Goal: Information Seeking & Learning: Learn about a topic

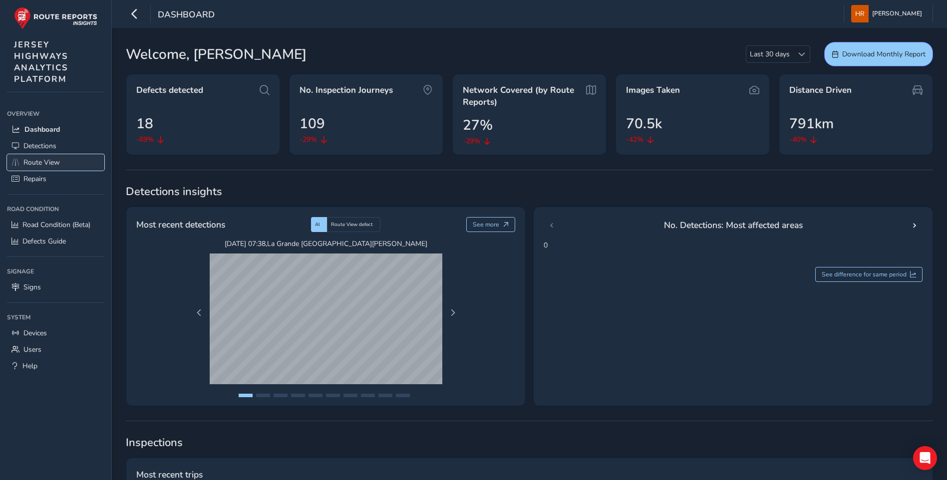
click at [71, 165] on link "Route View" at bounding box center [55, 162] width 97 height 16
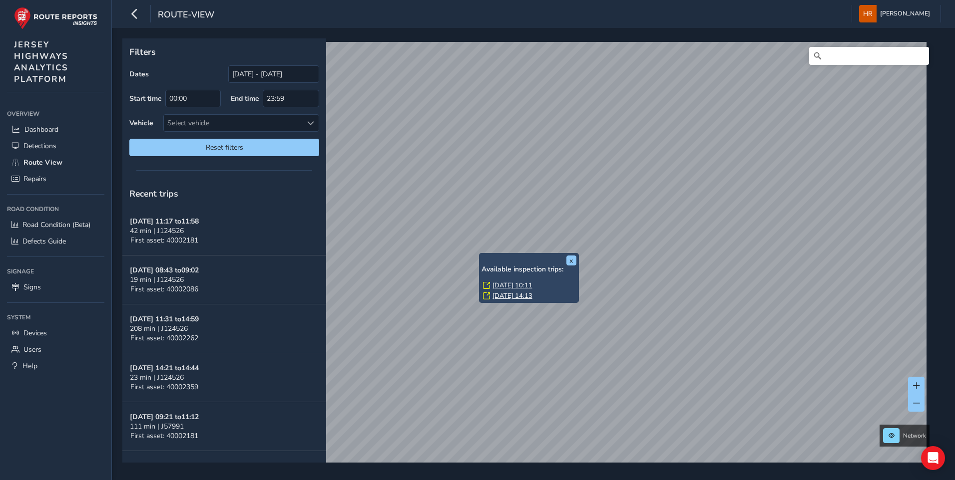
click at [504, 287] on link "[DATE] 10:11" at bounding box center [512, 285] width 40 height 9
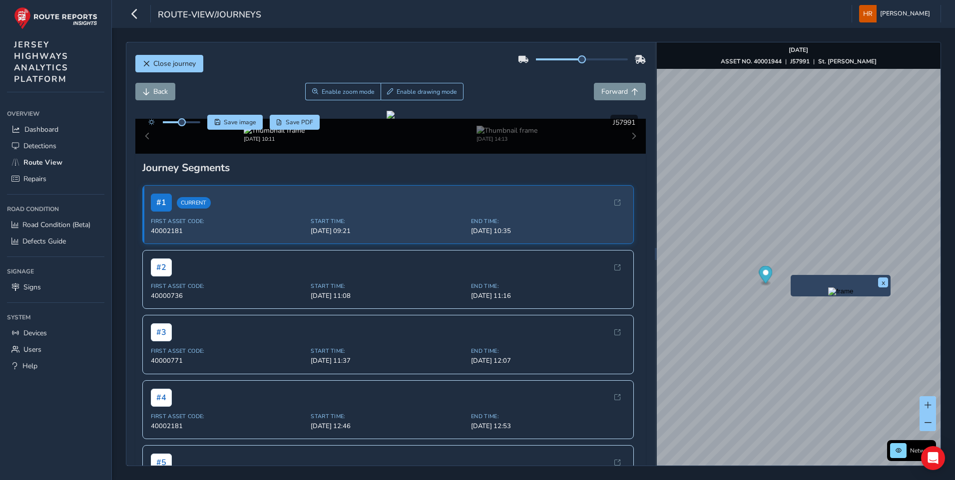
click at [828, 296] on img "Preview frame" at bounding box center [840, 292] width 25 height 8
click at [801, 302] on img "Preview frame" at bounding box center [813, 298] width 25 height 8
click at [386, 119] on div at bounding box center [390, 115] width 8 height 8
drag, startPoint x: 328, startPoint y: 194, endPoint x: 357, endPoint y: 203, distance: 30.5
click at [386, 119] on div at bounding box center [390, 115] width 8 height 8
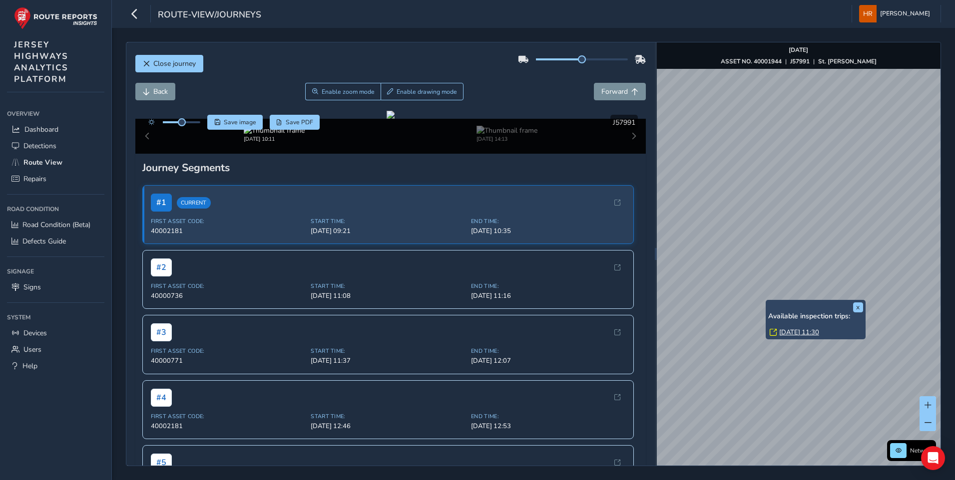
click at [796, 330] on link "[DATE] 11:30" at bounding box center [799, 332] width 40 height 9
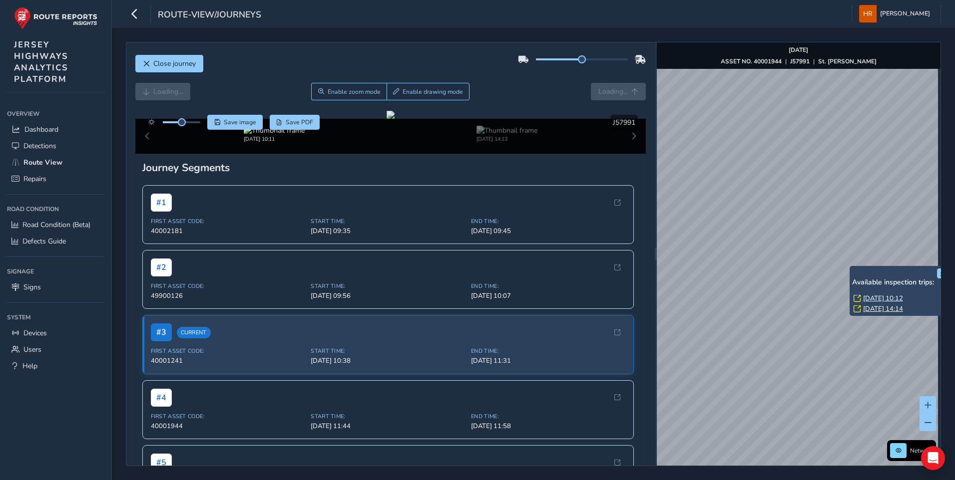
click at [864, 298] on link "[DATE] 10:12" at bounding box center [883, 298] width 40 height 9
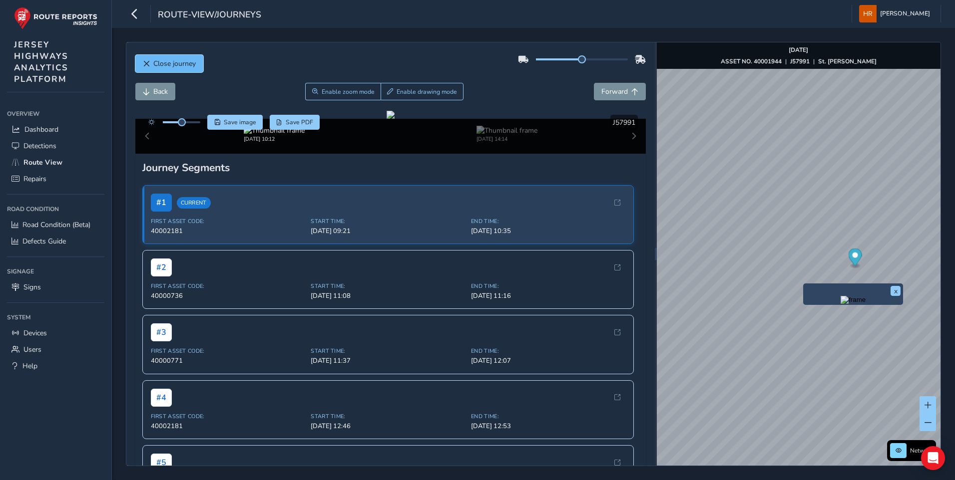
click at [151, 69] on button "Close journey" at bounding box center [169, 63] width 68 height 17
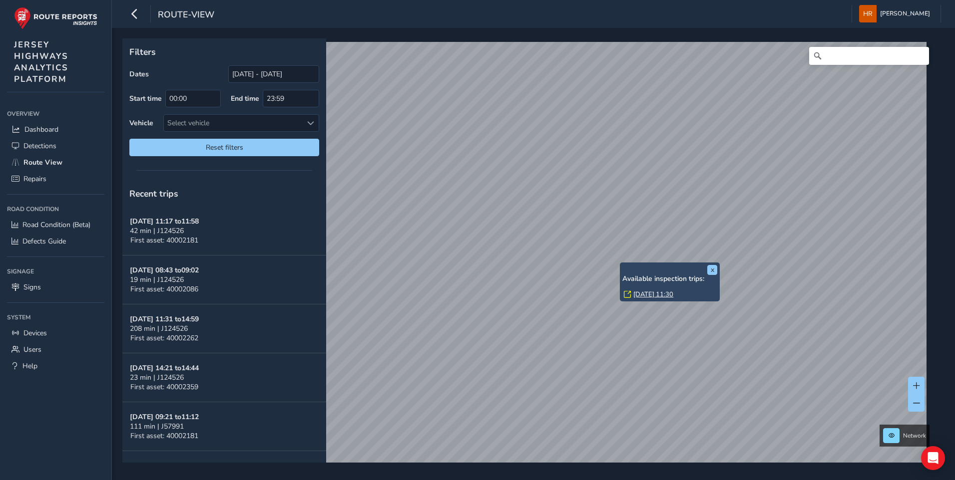
click at [645, 292] on link "[DATE] 11:30" at bounding box center [653, 294] width 40 height 9
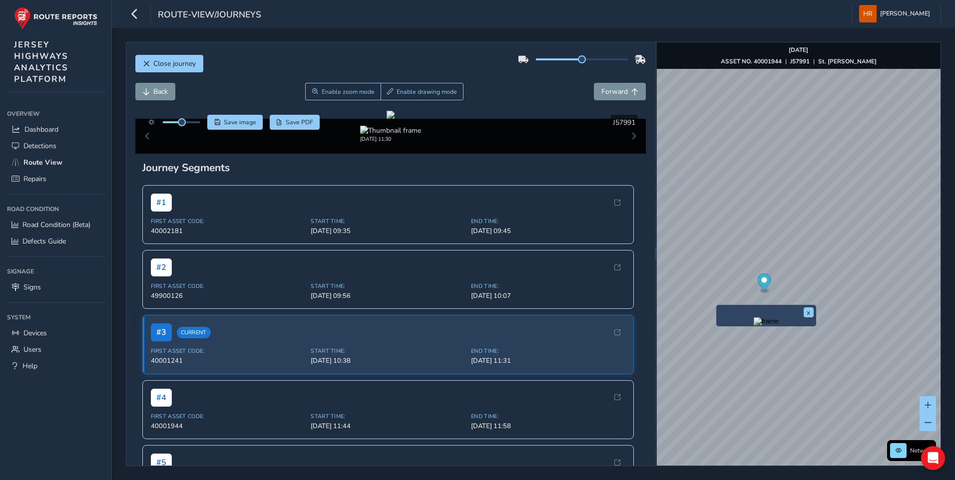
click at [756, 324] on img "Preview frame" at bounding box center [765, 322] width 25 height 8
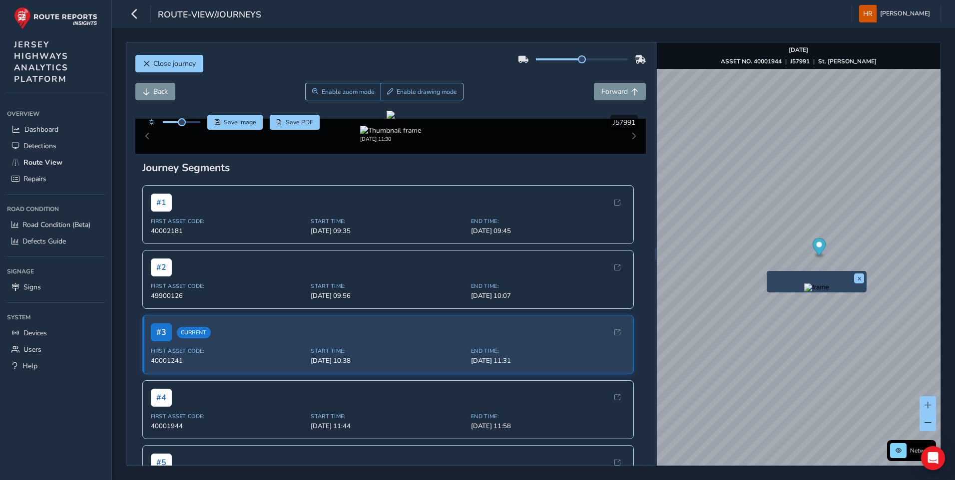
click at [804, 292] on img "Preview frame" at bounding box center [816, 288] width 25 height 8
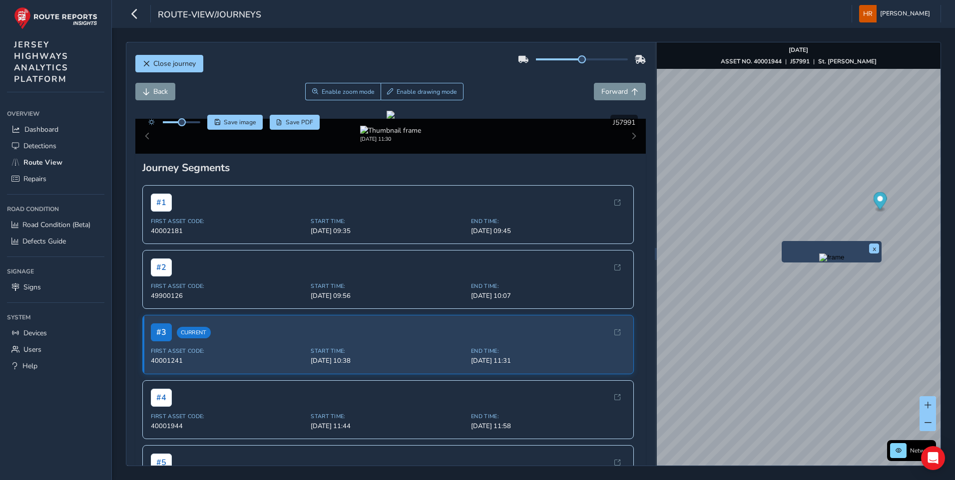
click at [819, 262] on img "Preview frame" at bounding box center [831, 258] width 25 height 8
click at [843, 253] on img "Preview frame" at bounding box center [855, 249] width 25 height 8
click at [819, 262] on img "Preview frame" at bounding box center [831, 258] width 25 height 8
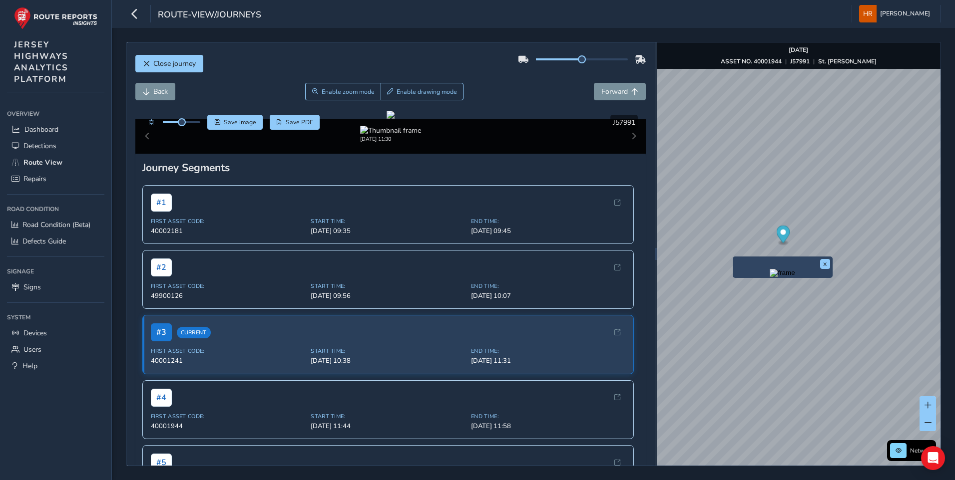
click at [772, 277] on img "Preview frame" at bounding box center [781, 273] width 25 height 8
click at [746, 285] on img "Preview frame" at bounding box center [758, 281] width 25 height 8
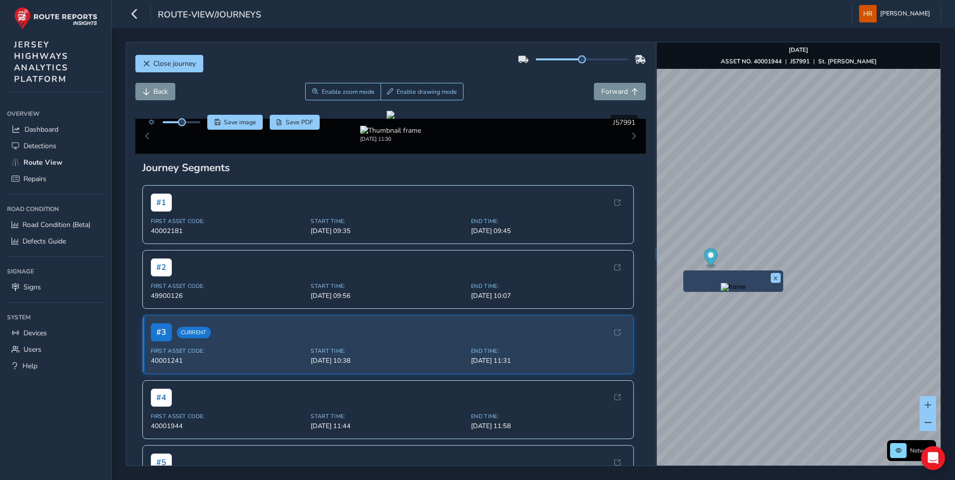
click at [720, 286] on img "Preview frame" at bounding box center [732, 287] width 25 height 8
click at [696, 296] on img "Preview frame" at bounding box center [708, 294] width 25 height 8
click at [720, 291] on img "Preview frame" at bounding box center [732, 287] width 25 height 8
click at [746, 285] on img "Preview frame" at bounding box center [758, 281] width 25 height 8
click at [720, 288] on img "Preview frame" at bounding box center [732, 287] width 25 height 8
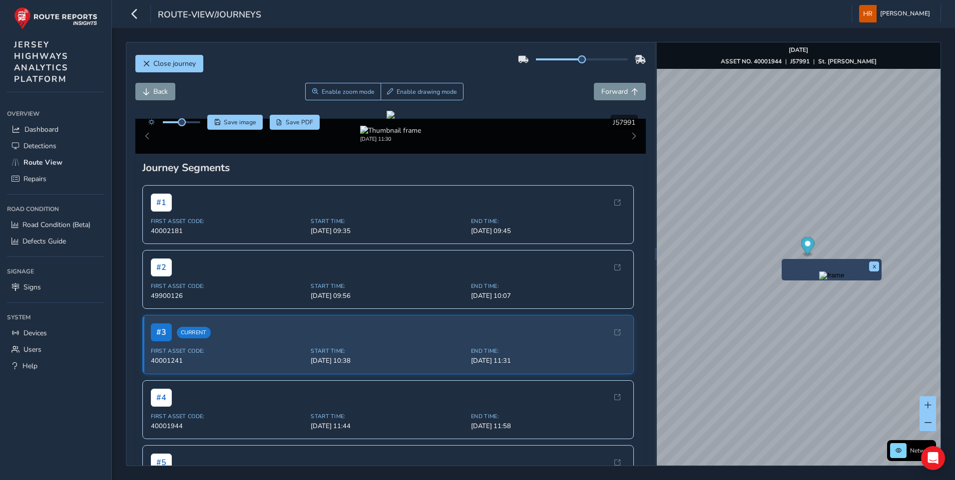
click at [819, 280] on img "Preview frame" at bounding box center [831, 276] width 25 height 8
click at [794, 286] on img "Preview frame" at bounding box center [806, 282] width 25 height 8
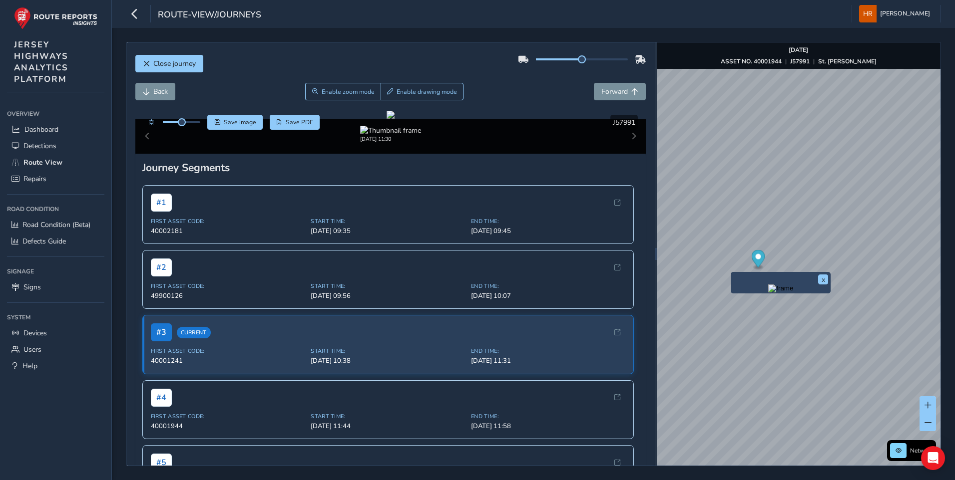
click at [779, 293] on img "Preview frame" at bounding box center [780, 289] width 25 height 8
click at [744, 299] on img "Preview frame" at bounding box center [756, 295] width 25 height 8
click at [727, 306] on img "Preview frame" at bounding box center [732, 302] width 25 height 8
click at [789, 295] on div "x Network [DATE] ASSET NO. 40001944 | J57991 | [GEOGRAPHIC_DATA][PERSON_NAME] ©…" at bounding box center [798, 253] width 284 height 423
click at [824, 278] on button "x" at bounding box center [823, 280] width 10 height 10
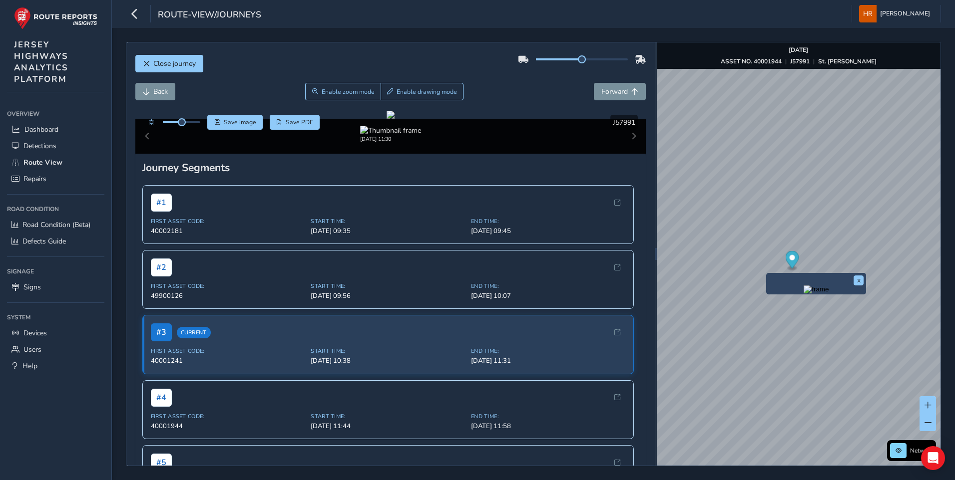
click at [803, 294] on img "Preview frame" at bounding box center [815, 290] width 25 height 8
click at [776, 300] on img "Preview frame" at bounding box center [788, 297] width 25 height 8
click at [803, 294] on img "Preview frame" at bounding box center [815, 290] width 25 height 8
click at [828, 287] on img "Preview frame" at bounding box center [840, 283] width 25 height 8
click at [852, 281] on img "Preview frame" at bounding box center [864, 277] width 25 height 8
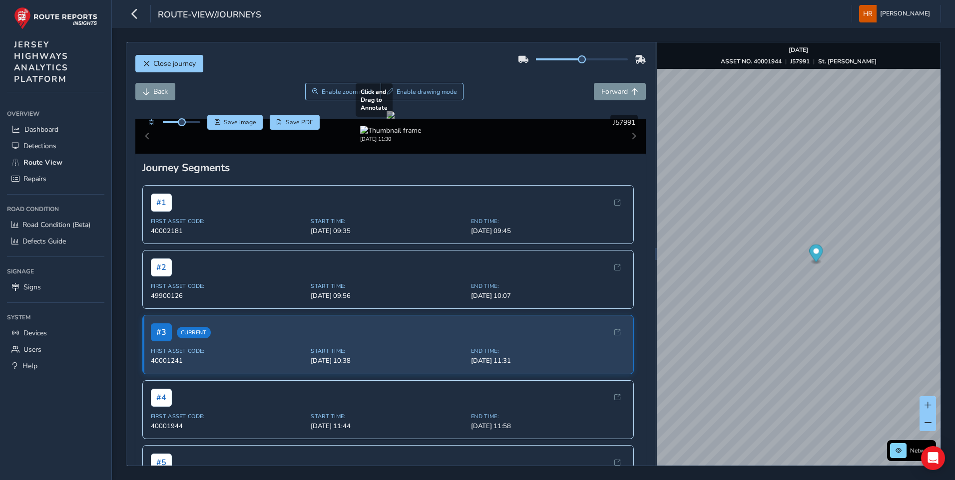
drag, startPoint x: 344, startPoint y: 268, endPoint x: 360, endPoint y: 273, distance: 17.1
click at [386, 119] on div at bounding box center [390, 115] width 8 height 8
drag, startPoint x: 331, startPoint y: 273, endPoint x: 357, endPoint y: 273, distance: 25.5
click at [386, 119] on div at bounding box center [390, 115] width 8 height 8
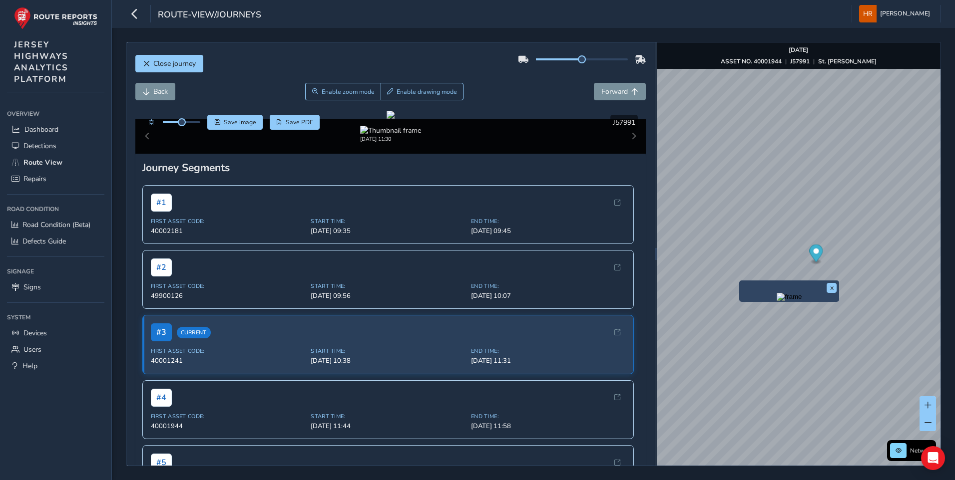
click at [776, 301] on img "Preview frame" at bounding box center [788, 297] width 25 height 8
click at [749, 309] on img "Preview frame" at bounding box center [761, 305] width 25 height 8
click at [158, 60] on span "Close journey" at bounding box center [174, 63] width 42 height 9
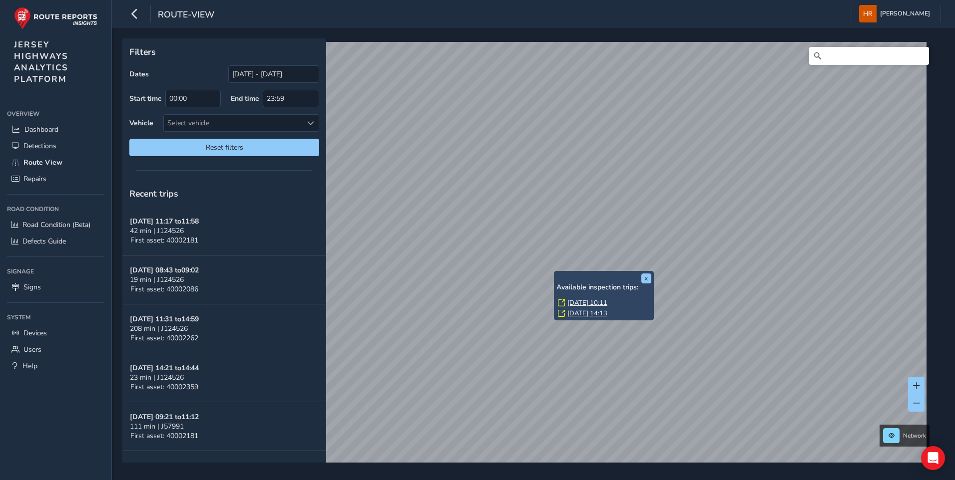
click at [573, 300] on link "[DATE] 10:11" at bounding box center [587, 303] width 40 height 9
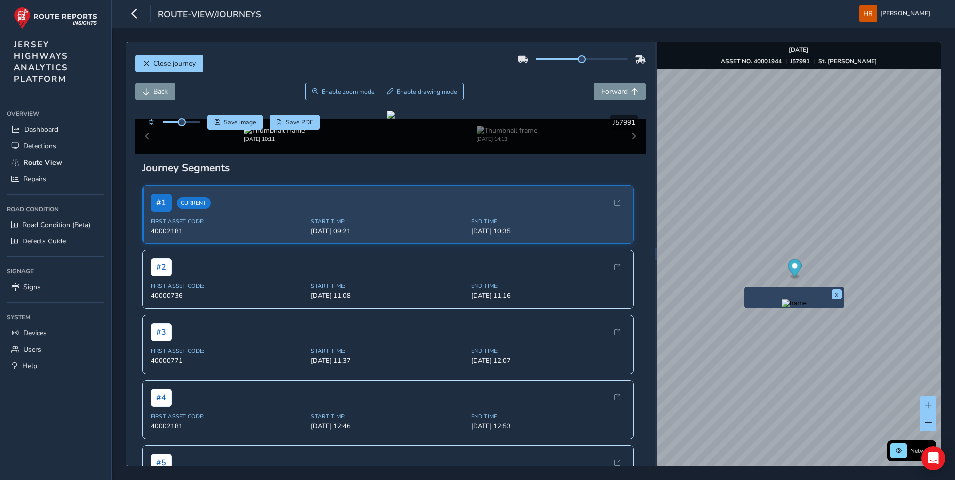
click at [781, 308] on img "Preview frame" at bounding box center [793, 304] width 25 height 8
click at [756, 315] on img "Preview frame" at bounding box center [768, 311] width 25 height 8
click at [779, 298] on img "Preview frame" at bounding box center [791, 294] width 25 height 8
click at [767, 305] on img "Preview frame" at bounding box center [764, 301] width 25 height 8
click at [489, 135] on img at bounding box center [506, 130] width 61 height 9
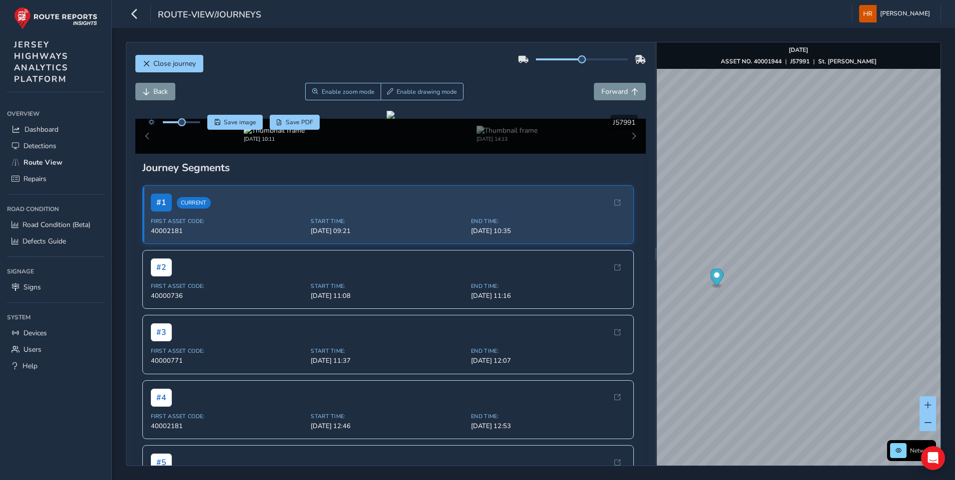
click at [365, 143] on div "[DATE] 10:11" at bounding box center [274, 134] width 233 height 17
click at [283, 135] on img at bounding box center [274, 130] width 61 height 9
click at [495, 135] on img at bounding box center [506, 130] width 61 height 9
click at [628, 154] on div "[DATE] 10:11 [DATE] 14:13" at bounding box center [390, 136] width 511 height 35
click at [626, 154] on div "[DATE] 10:11 [DATE] 14:13" at bounding box center [390, 136] width 511 height 35
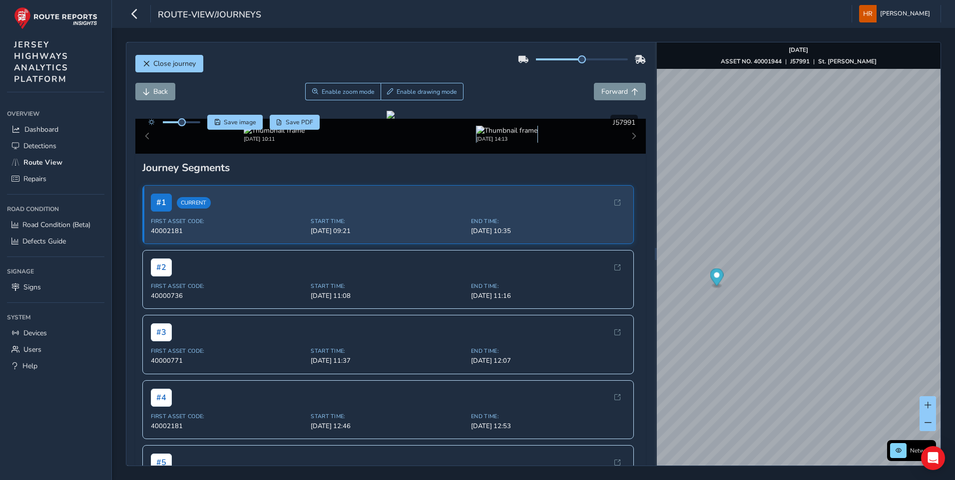
click at [512, 135] on img at bounding box center [506, 130] width 61 height 9
click at [292, 135] on img at bounding box center [274, 130] width 61 height 9
click at [476, 143] on div "[DATE] 14:13" at bounding box center [506, 134] width 61 height 17
click at [488, 135] on img at bounding box center [506, 130] width 61 height 9
click at [284, 135] on img at bounding box center [274, 130] width 61 height 9
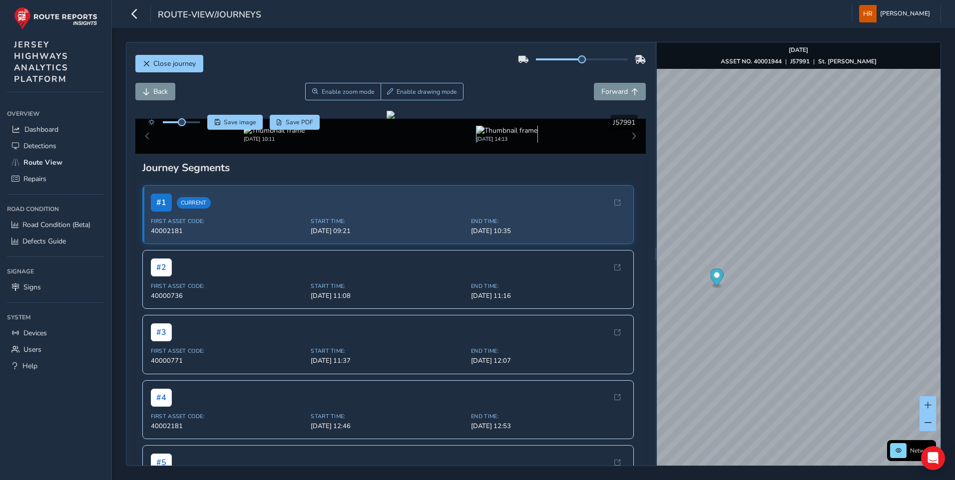
click at [504, 135] on img at bounding box center [506, 130] width 61 height 9
click at [625, 154] on div "[DATE] 10:11 [DATE] 14:13" at bounding box center [390, 136] width 511 height 35
click at [779, 298] on img "Preview frame" at bounding box center [791, 294] width 25 height 8
click at [725, 312] on img "Preview frame" at bounding box center [737, 308] width 25 height 8
click at [476, 135] on img at bounding box center [506, 130] width 61 height 9
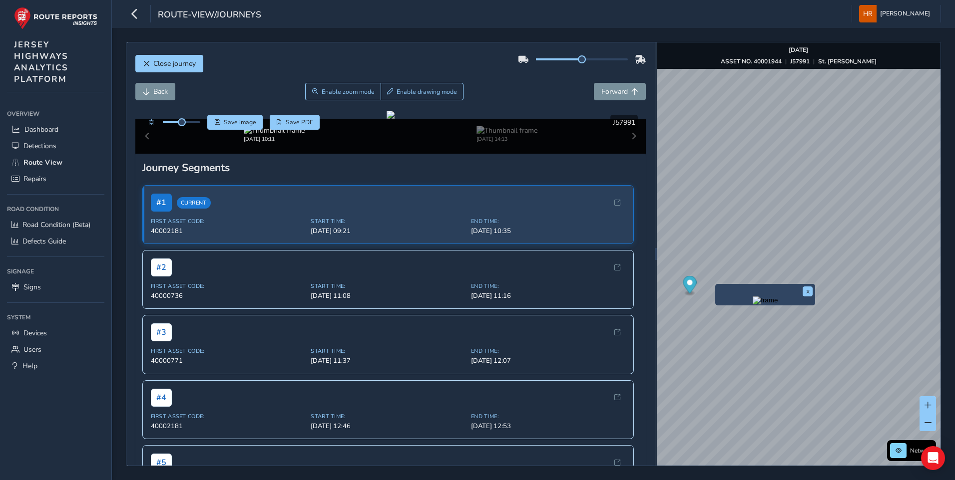
click at [752, 305] on img "Preview frame" at bounding box center [764, 301] width 25 height 8
